Goal: Obtain resource: Obtain resource

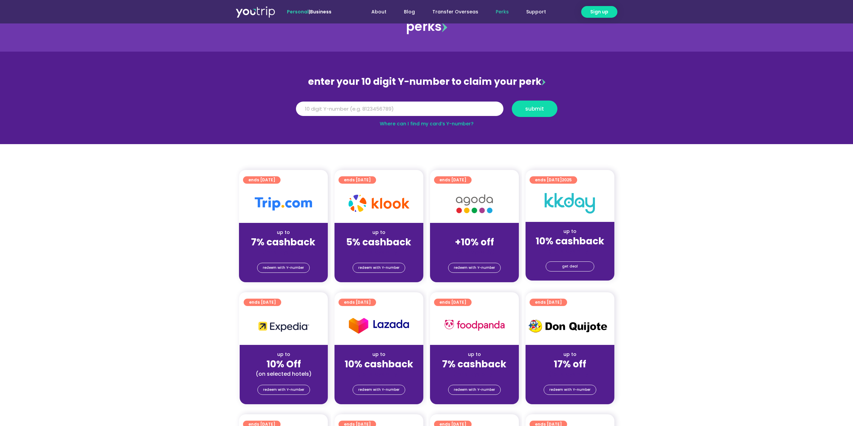
scroll to position [34, 0]
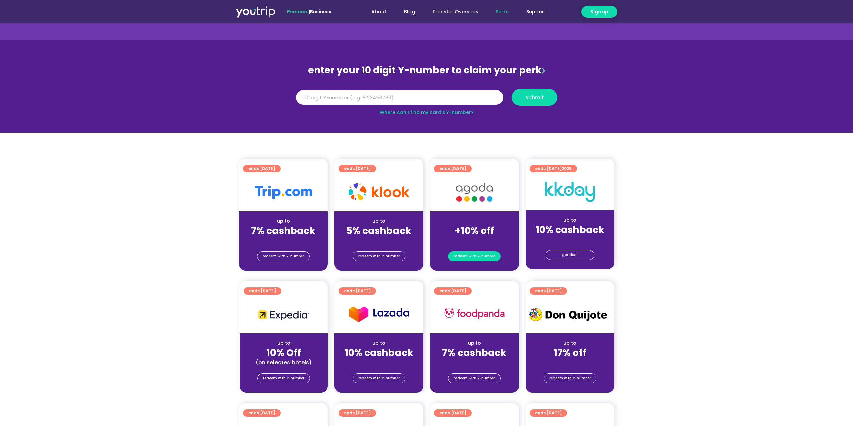
click at [478, 255] on span "redeem with Y-number" at bounding box center [474, 256] width 41 height 9
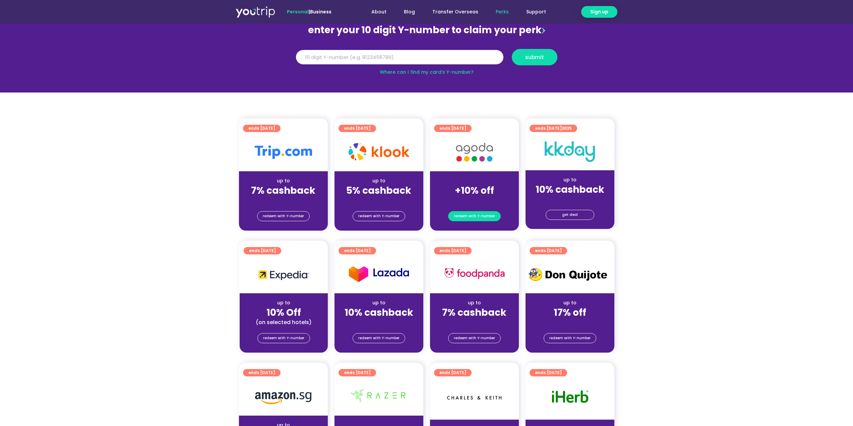
click at [489, 213] on span "redeem with Y-number" at bounding box center [474, 215] width 41 height 9
click at [480, 211] on span "redeem with Y-number" at bounding box center [474, 215] width 41 height 9
click at [491, 212] on span "redeem with Y-number" at bounding box center [474, 215] width 41 height 9
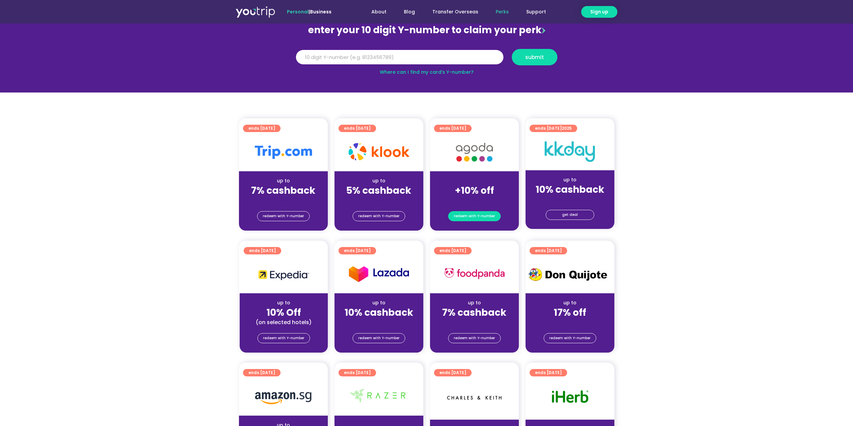
click at [491, 212] on span "redeem with Y-number" at bounding box center [474, 215] width 41 height 9
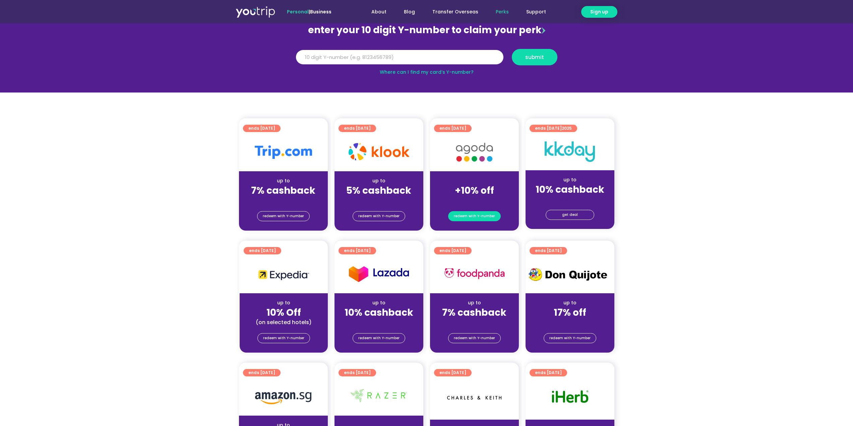
click at [491, 212] on span "redeem with Y-number" at bounding box center [474, 215] width 41 height 9
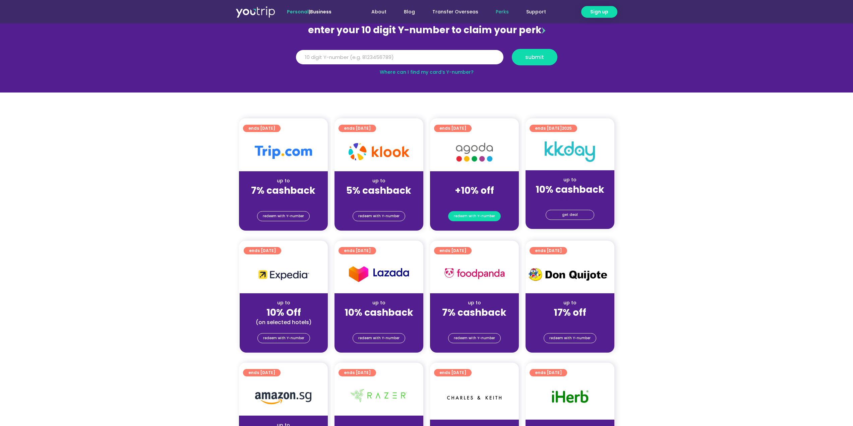
click at [491, 212] on span "redeem with Y-number" at bounding box center [474, 215] width 41 height 9
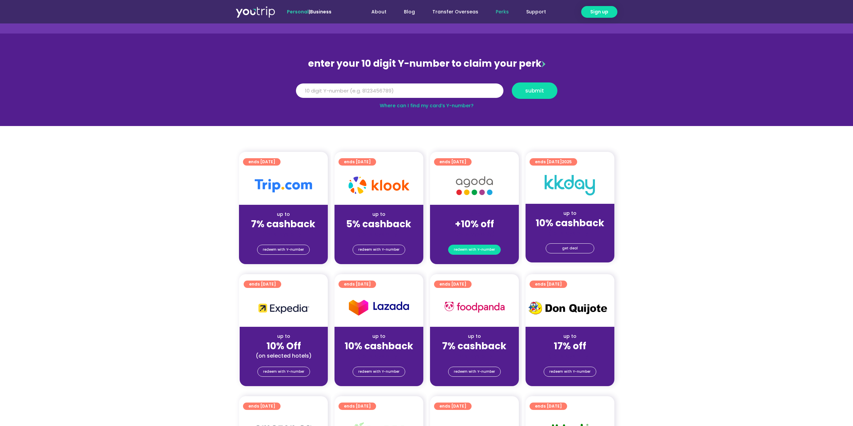
click at [474, 247] on span "redeem with Y-number" at bounding box center [474, 249] width 41 height 9
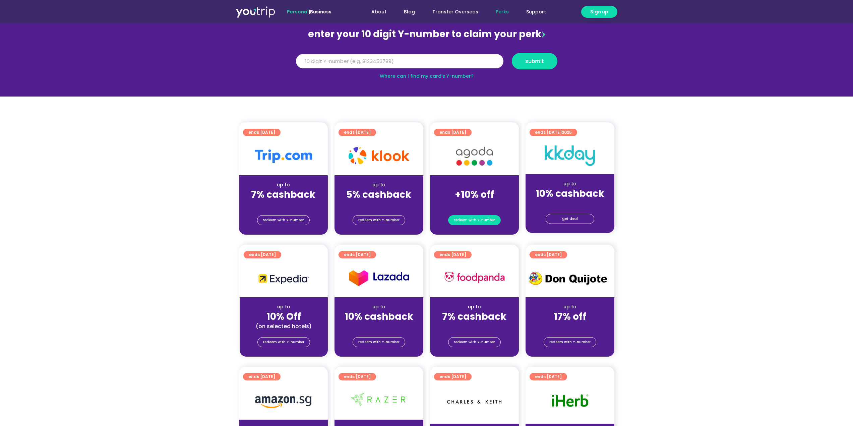
click at [474, 247] on div "perks perks enter your 10 digit Y-number to claim your perk Y Number submit Whe…" at bounding box center [426, 416] width 853 height 924
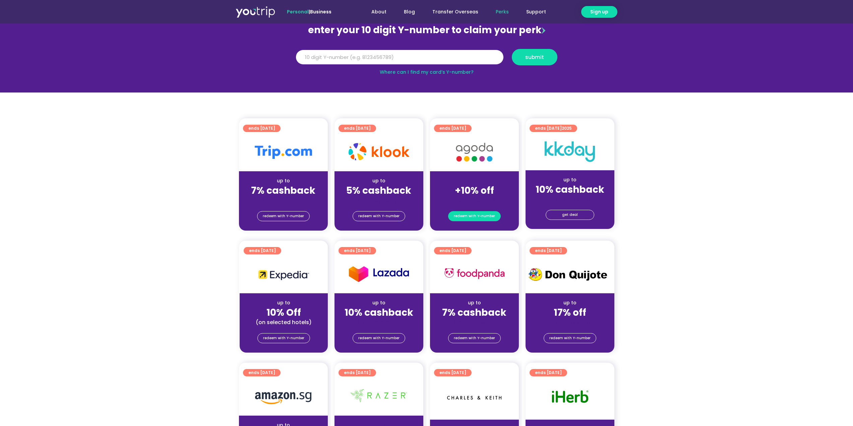
click at [471, 247] on link "ends [DATE]" at bounding box center [453, 250] width 38 height 7
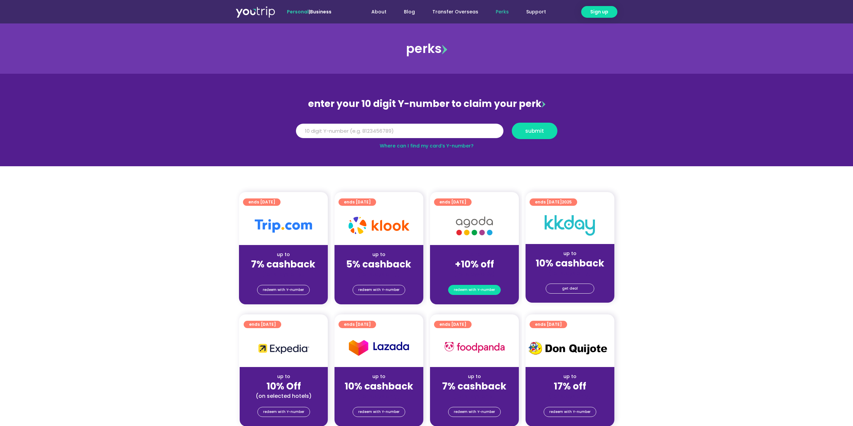
click at [468, 293] on span "redeem with Y-number" at bounding box center [474, 289] width 41 height 9
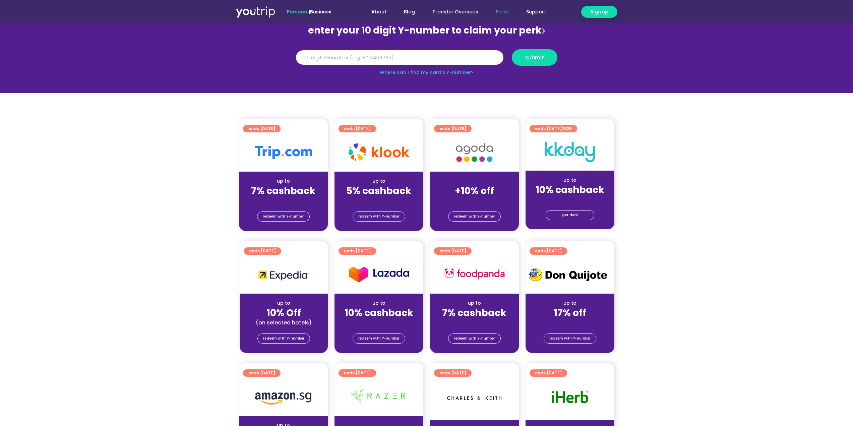
scroll to position [74, 0]
click at [481, 213] on span "redeem with Y-number" at bounding box center [474, 215] width 41 height 9
click at [484, 200] on div "(for stays only)" at bounding box center [474, 200] width 78 height 7
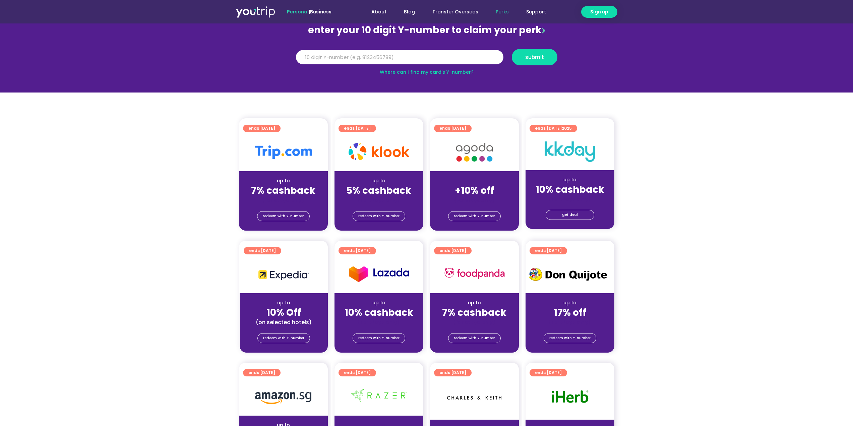
click at [484, 198] on div "(for stays only)" at bounding box center [474, 200] width 78 height 7
click at [478, 211] on span "redeem with Y-number" at bounding box center [474, 215] width 41 height 9
click at [479, 211] on span "redeem with Y-number" at bounding box center [474, 215] width 41 height 9
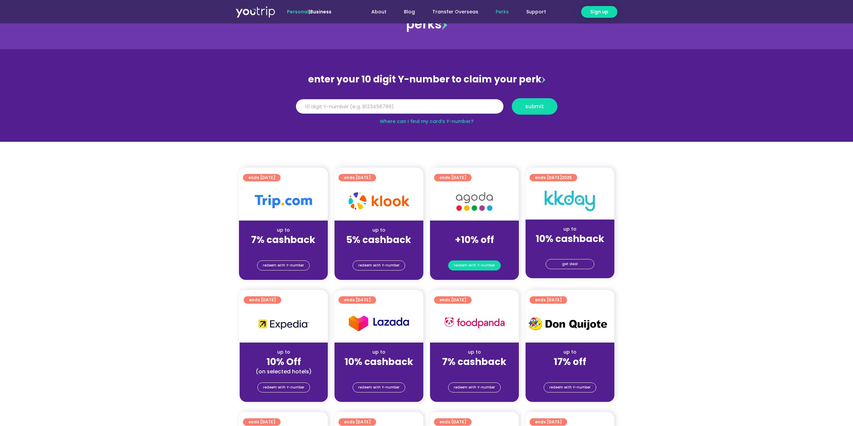
scroll to position [7, 0]
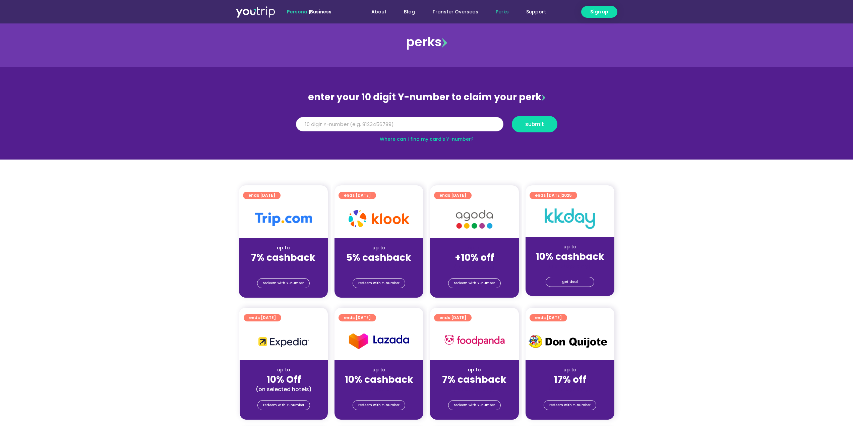
click at [456, 125] on input "Y Number" at bounding box center [399, 124] width 207 height 15
click at [552, 129] on button "submit" at bounding box center [535, 124] width 46 height 16
click at [623, 135] on section "enter your 10 digit Y-number to claim your perk Y Number submit Where can I fin…" at bounding box center [426, 113] width 853 height 92
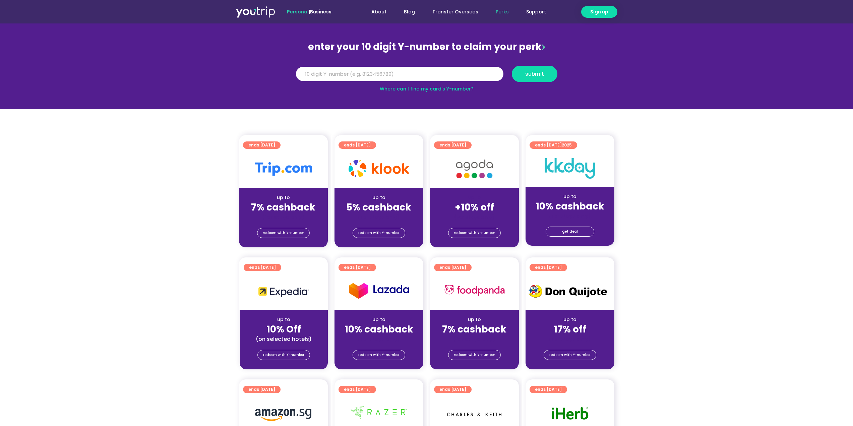
scroll to position [74, 0]
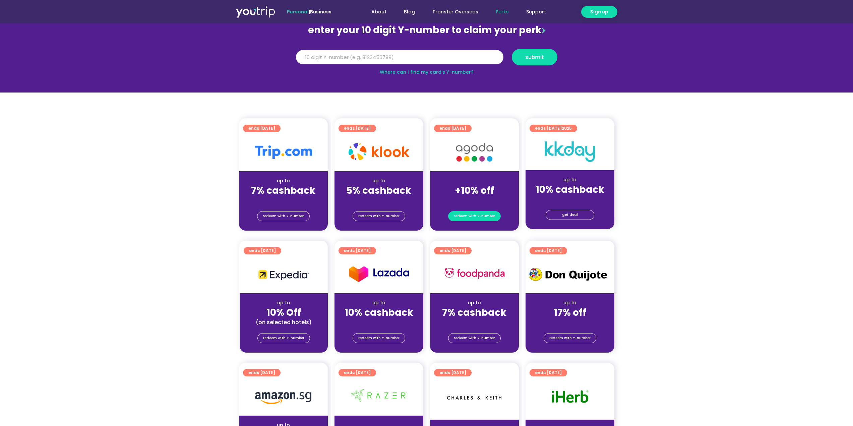
click at [467, 215] on span "redeem with Y-number" at bounding box center [474, 215] width 41 height 9
click at [488, 189] on strong "+10% off" at bounding box center [474, 190] width 39 height 13
